Goal: Task Accomplishment & Management: Complete application form

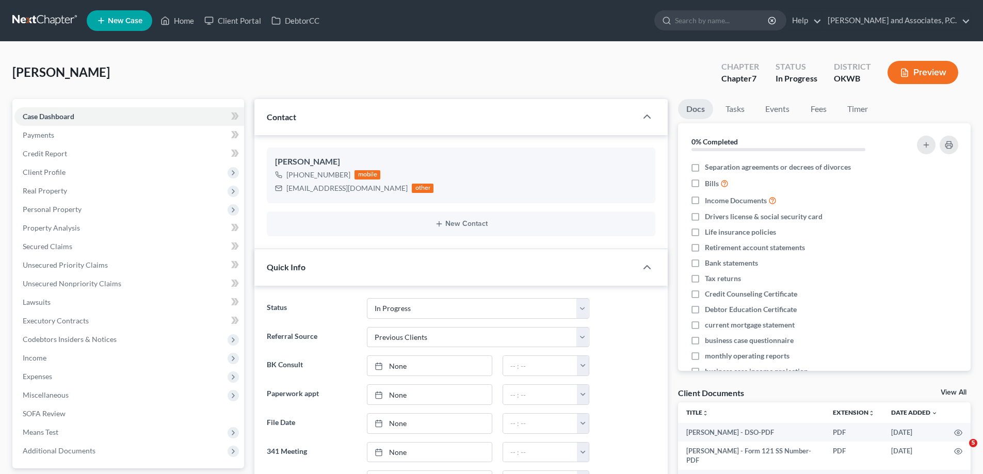
select select "7"
select select "1"
select select "0"
click at [37, 154] on span "Credit Report" at bounding box center [45, 153] width 44 height 9
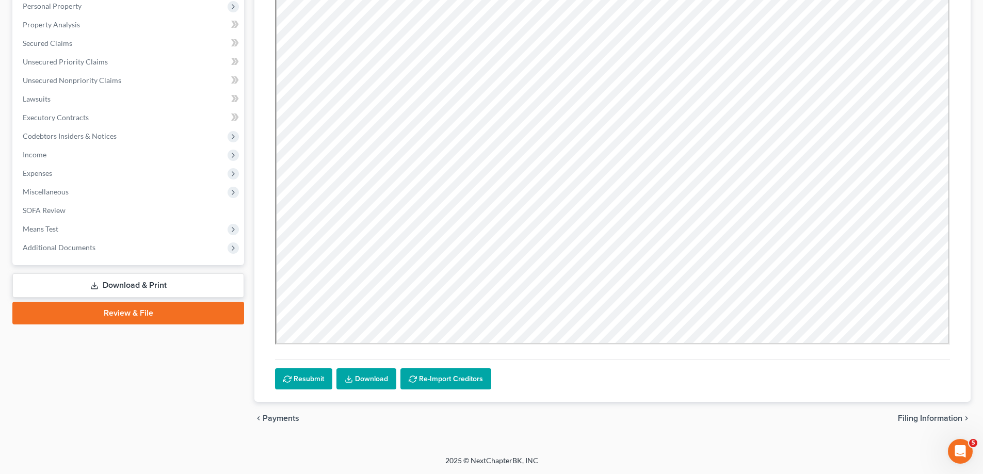
scroll to position [49, 0]
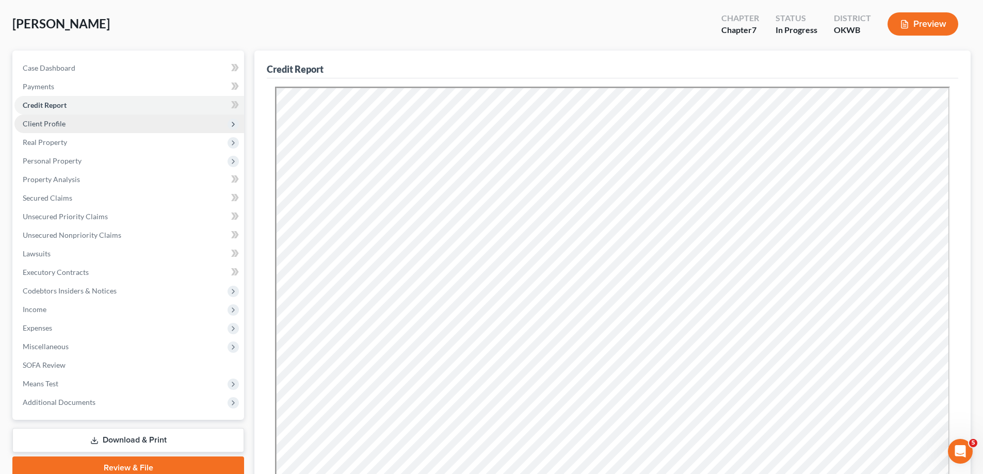
click at [54, 125] on span "Client Profile" at bounding box center [44, 123] width 43 height 9
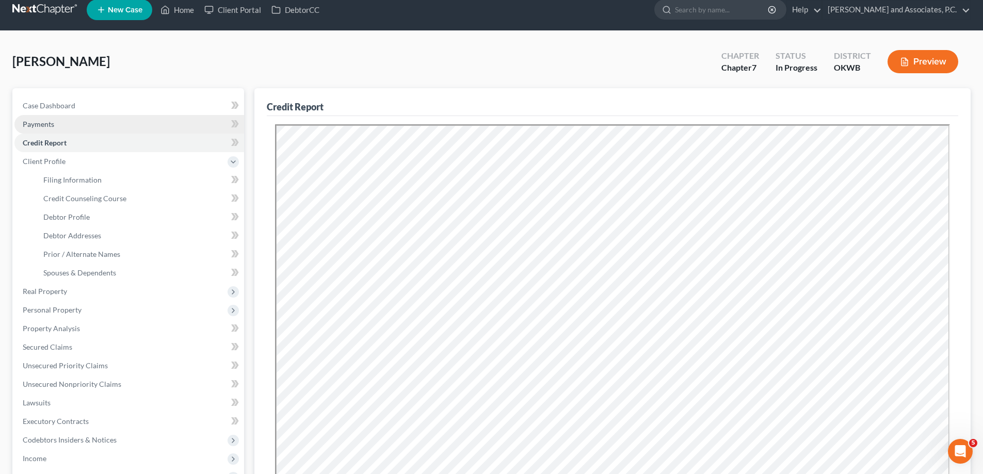
scroll to position [0, 0]
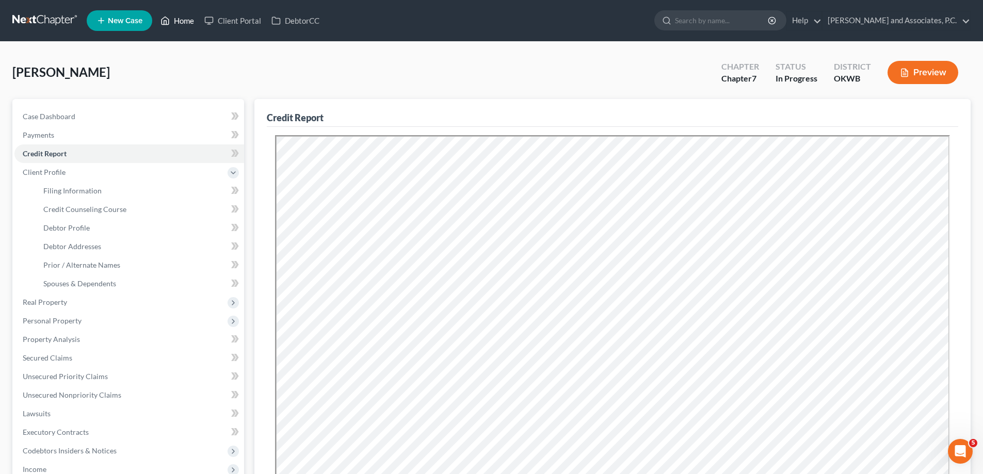
click at [184, 22] on link "Home" at bounding box center [177, 20] width 44 height 19
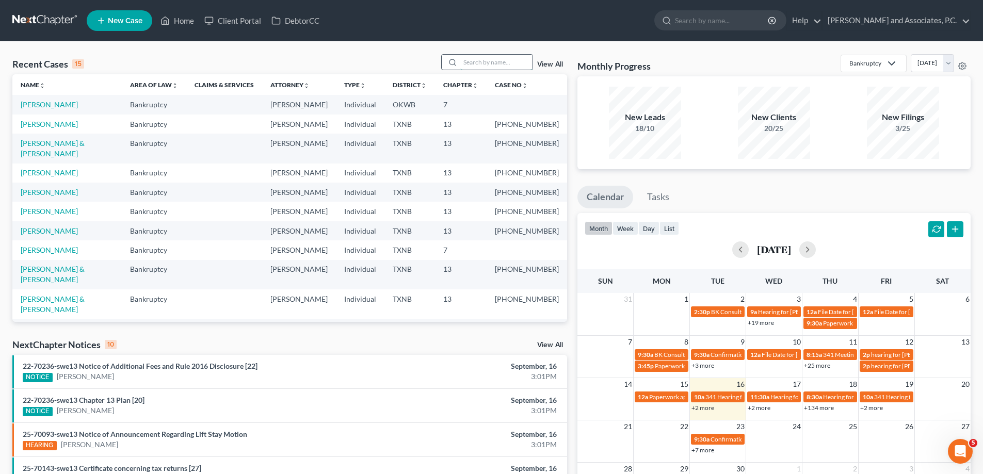
click at [486, 65] on input "search" at bounding box center [496, 62] width 72 height 15
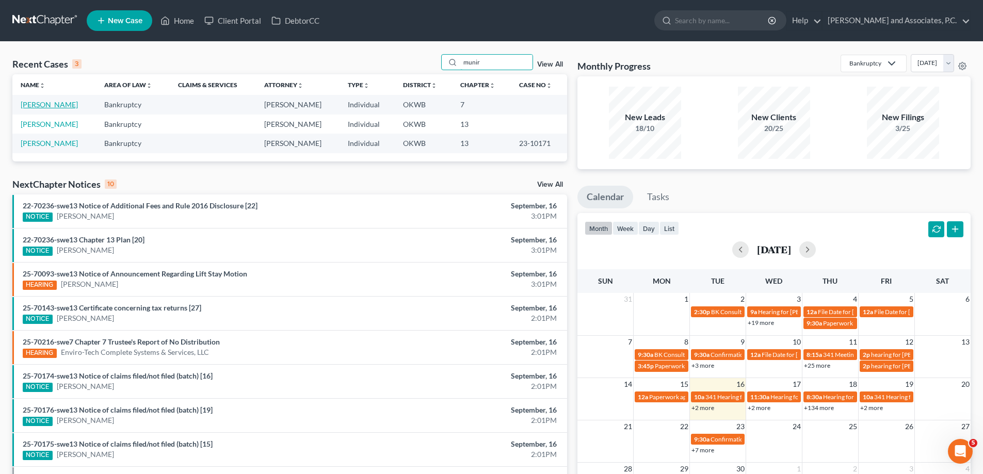
type input "munir"
click at [36, 108] on link "[PERSON_NAME]" at bounding box center [49, 104] width 57 height 9
select select "3"
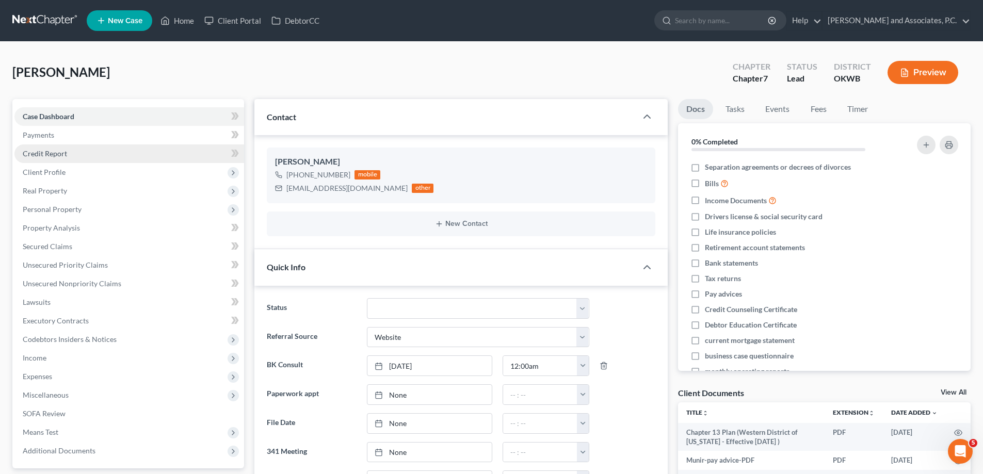
click at [39, 152] on span "Credit Report" at bounding box center [45, 153] width 44 height 9
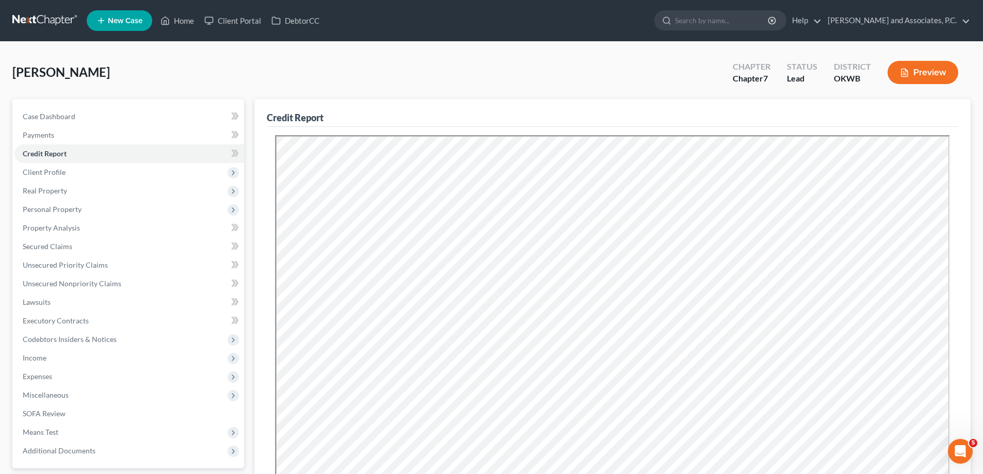
scroll to position [203, 0]
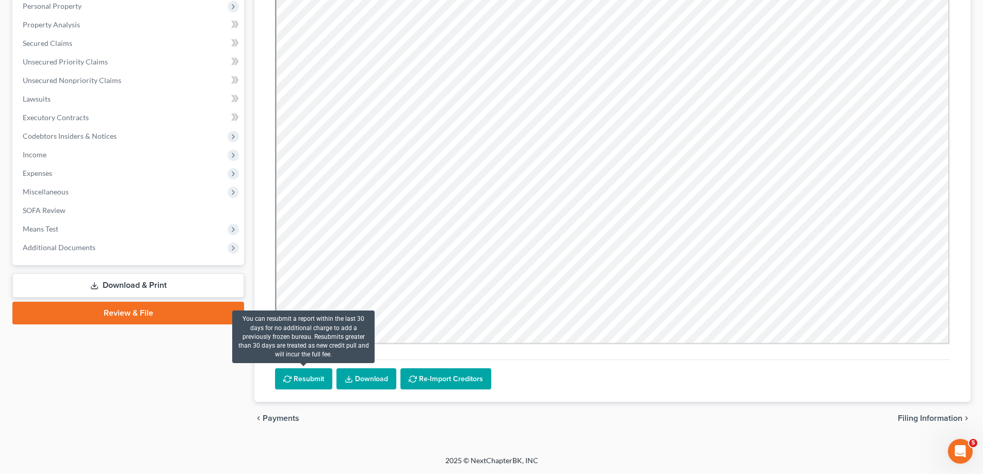
click at [298, 379] on button "Resubmit" at bounding box center [303, 380] width 57 height 22
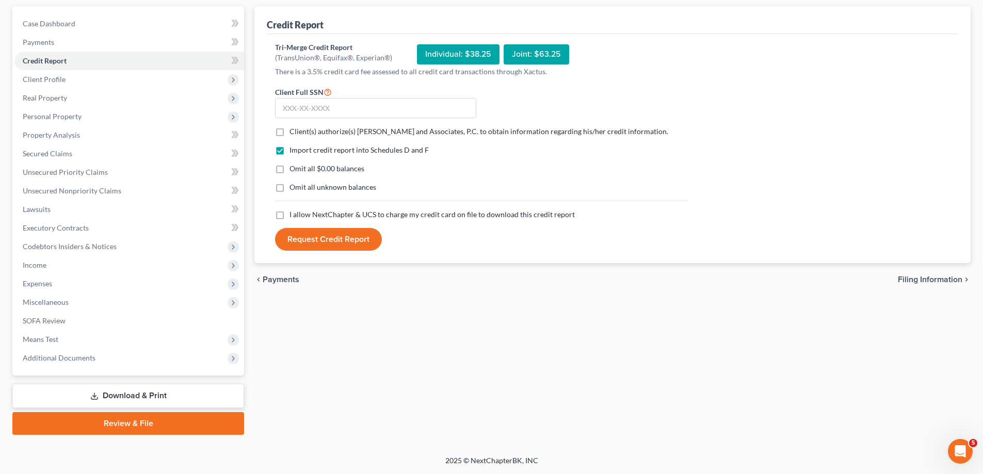
scroll to position [93, 0]
click at [326, 112] on input "text" at bounding box center [375, 108] width 201 height 21
type input "037-38-6292"
click at [290, 132] on label "Client(s) authorize(s) [PERSON_NAME] and Associates, P.C. to obtain information…" at bounding box center [479, 131] width 379 height 10
click at [294, 132] on input "Client(s) authorize(s) [PERSON_NAME] and Associates, P.C. to obtain information…" at bounding box center [297, 129] width 7 height 7
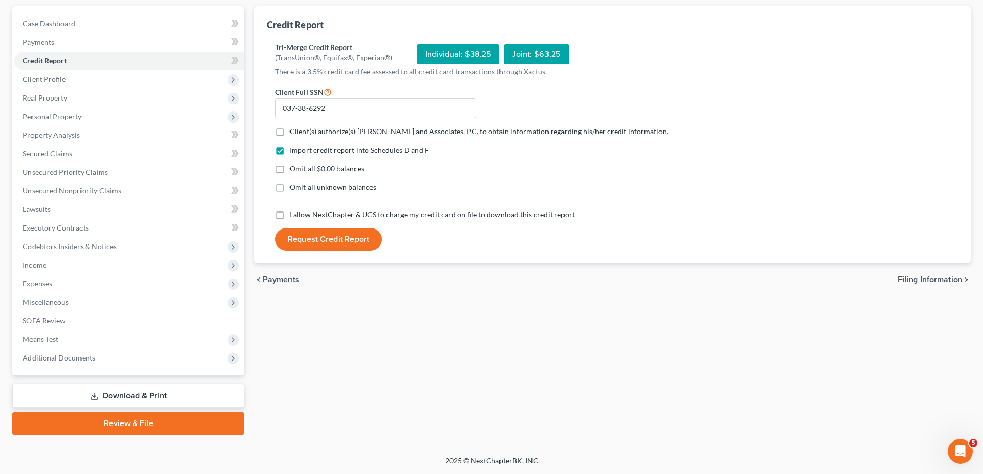
checkbox input "true"
click at [290, 167] on label "Omit all $0.00 balances" at bounding box center [327, 169] width 75 height 10
click at [294, 167] on input "Omit all $0.00 balances" at bounding box center [297, 167] width 7 height 7
checkbox input "true"
click at [290, 190] on label "Omit all unknown balances" at bounding box center [333, 187] width 87 height 10
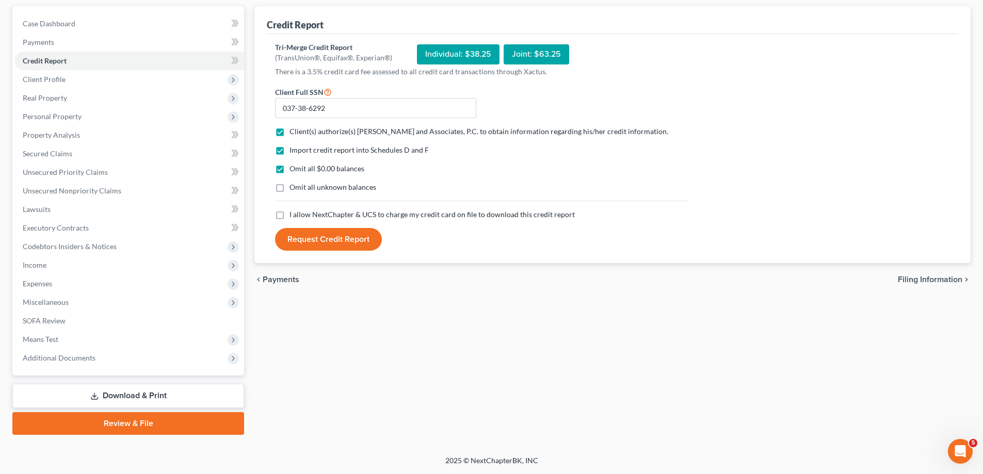
click at [294, 189] on input "Omit all unknown balances" at bounding box center [297, 185] width 7 height 7
checkbox input "true"
click at [290, 215] on label "I allow NextChapter & UCS to charge my credit card on file to download this cre…" at bounding box center [432, 215] width 285 height 10
click at [294, 215] on input "I allow NextChapter & UCS to charge my credit card on file to download this cre…" at bounding box center [297, 213] width 7 height 7
checkbox input "true"
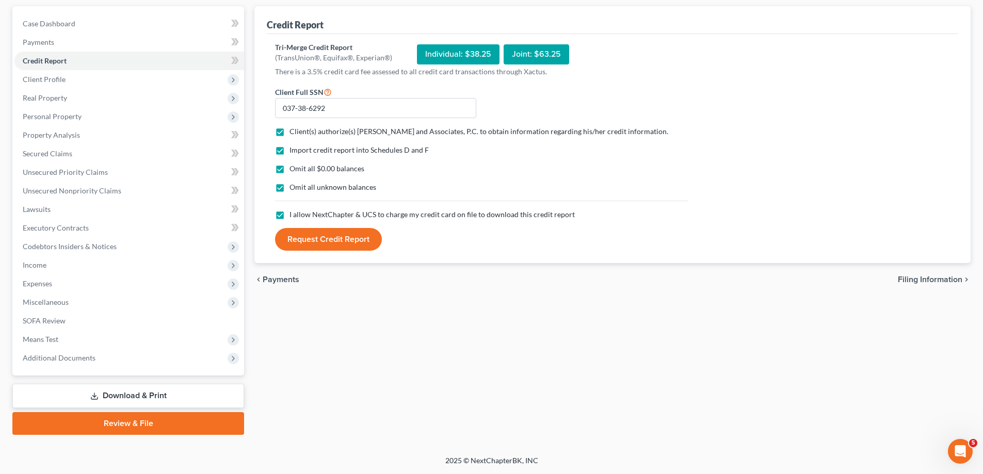
click at [295, 240] on button "Request Credit Report" at bounding box center [328, 239] width 107 height 23
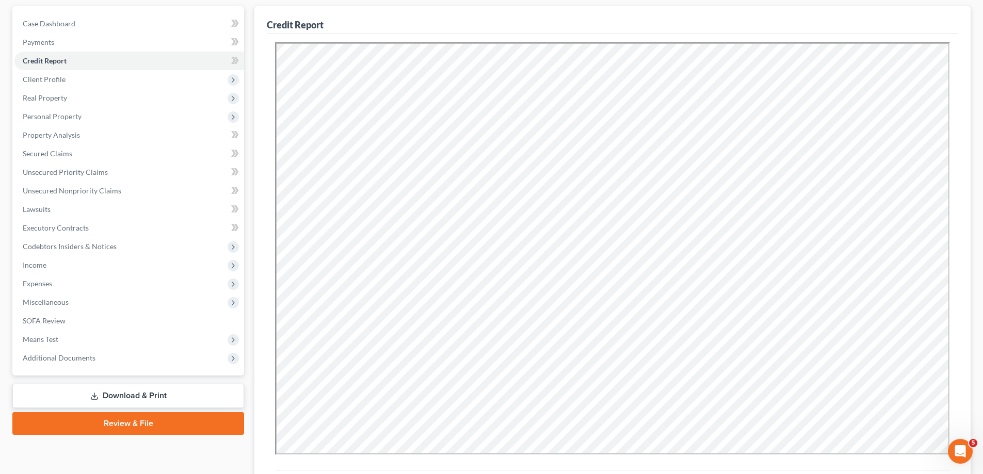
scroll to position [0, 0]
click at [27, 76] on span "Client Profile" at bounding box center [44, 79] width 43 height 9
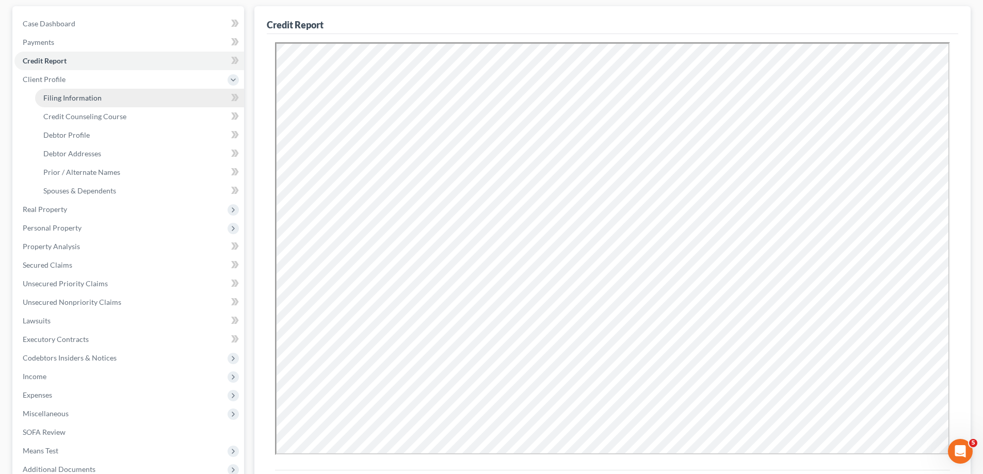
click at [69, 100] on span "Filing Information" at bounding box center [72, 97] width 58 height 9
select select "1"
select select "0"
select select "37"
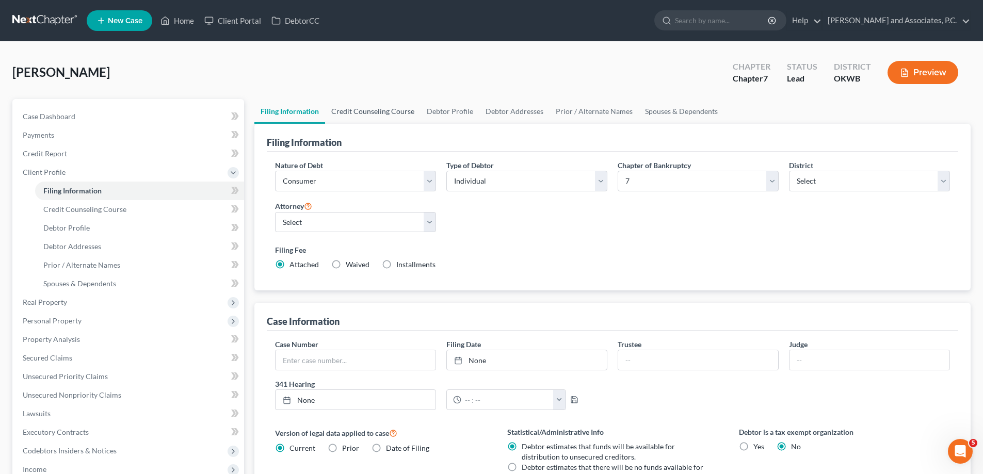
click at [360, 113] on link "Credit Counseling Course" at bounding box center [373, 111] width 96 height 25
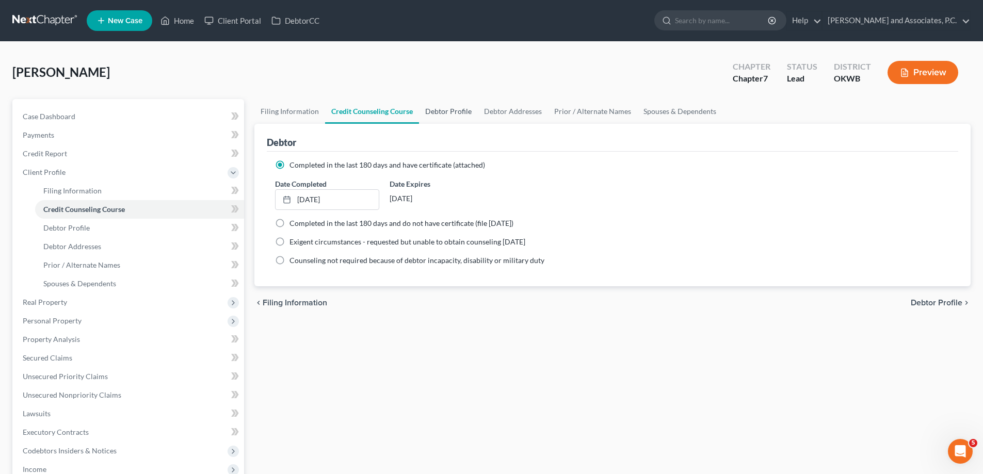
click at [436, 111] on link "Debtor Profile" at bounding box center [448, 111] width 59 height 25
select select "0"
select select "1"
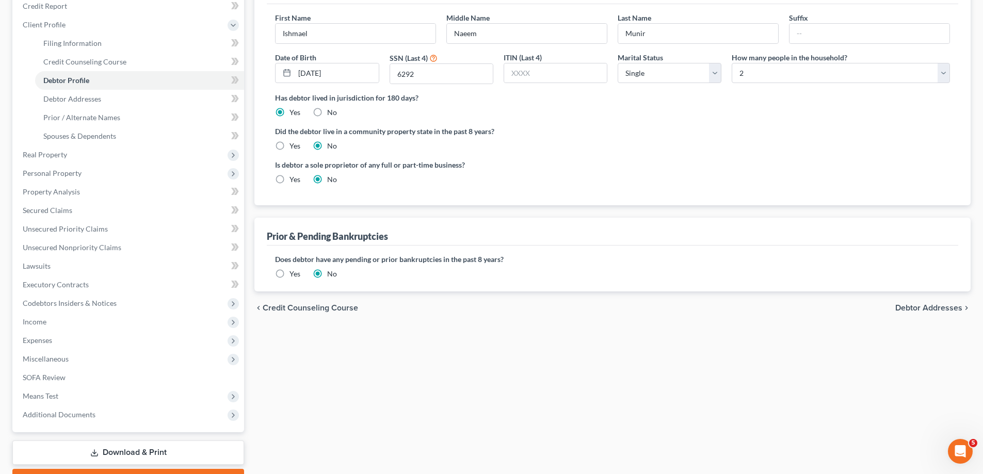
scroll to position [155, 0]
